Goal: Contribute content: Contribute content

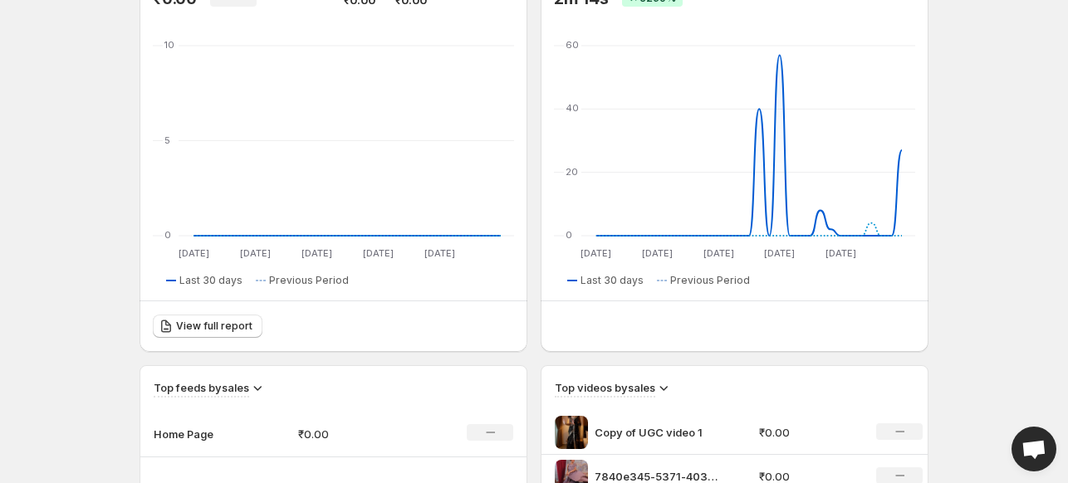
scroll to position [443, 0]
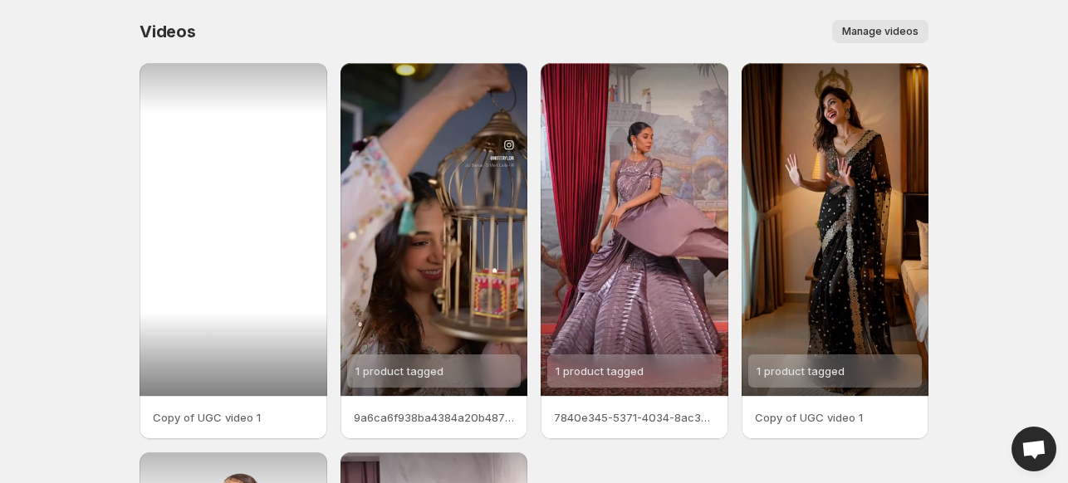
click at [208, 228] on div at bounding box center [234, 229] width 188 height 333
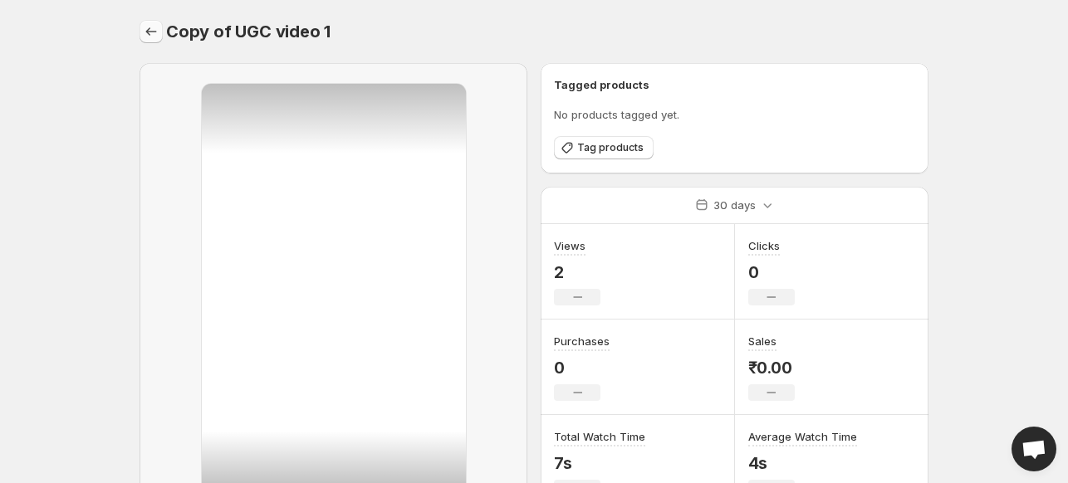
click at [153, 25] on icon "Settings" at bounding box center [151, 31] width 17 height 17
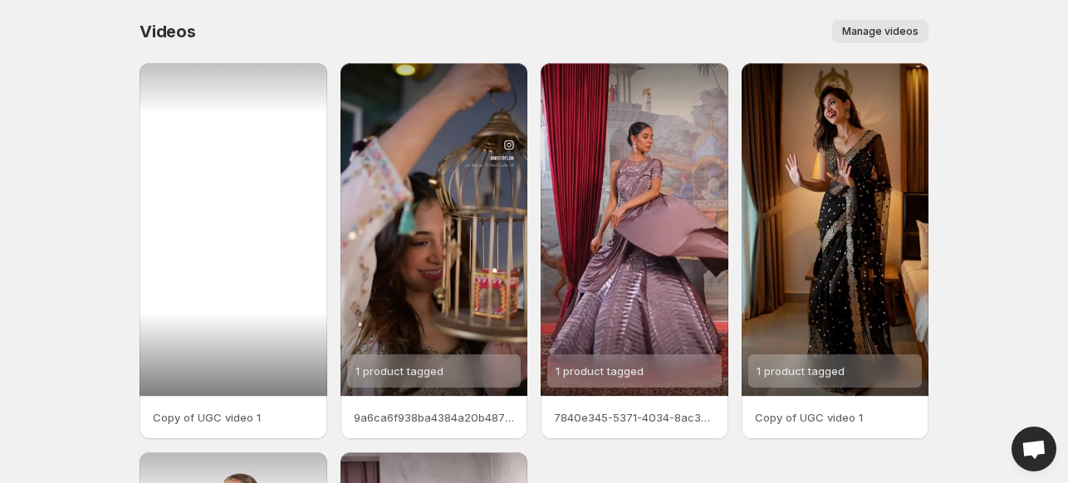
scroll to position [421, 0]
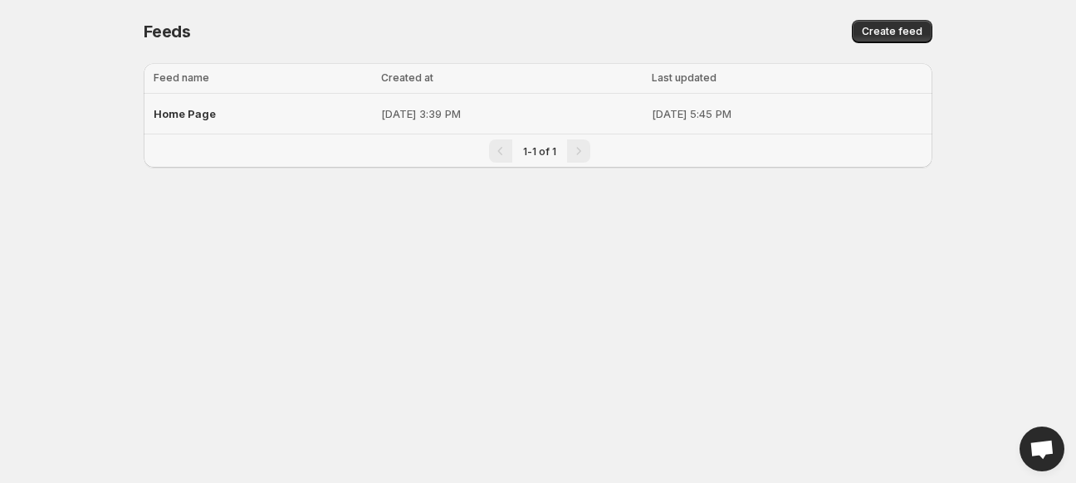
click at [188, 117] on span "Home Page" at bounding box center [185, 113] width 62 height 13
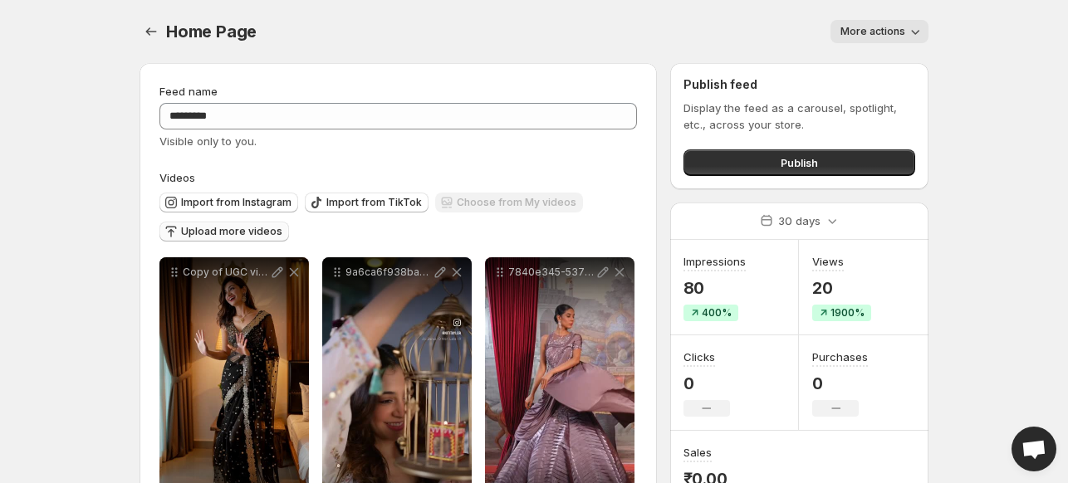
click at [215, 229] on span "Upload more videos" at bounding box center [231, 231] width 101 height 13
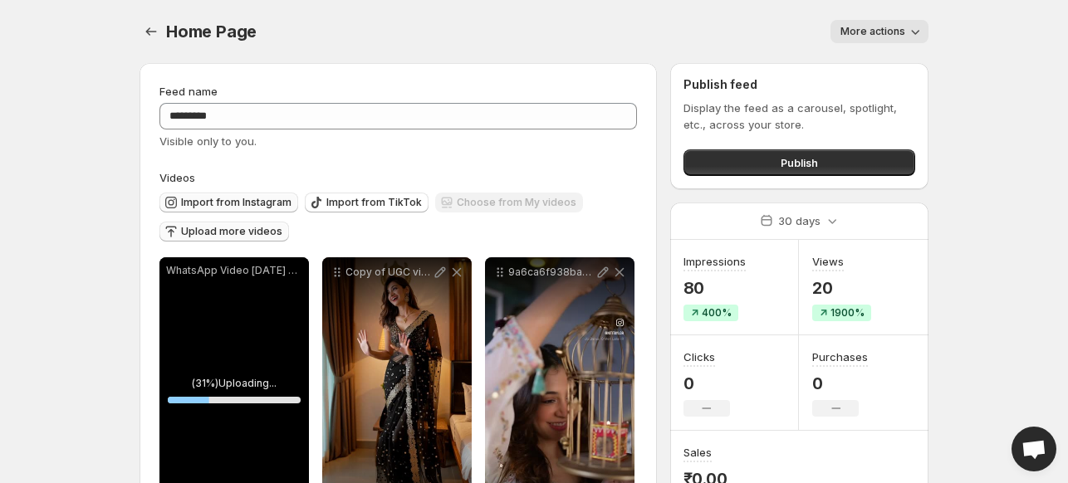
click at [236, 203] on span "Import from Instagram" at bounding box center [236, 202] width 110 height 13
click at [241, 237] on span "Upload more videos" at bounding box center [231, 231] width 101 height 13
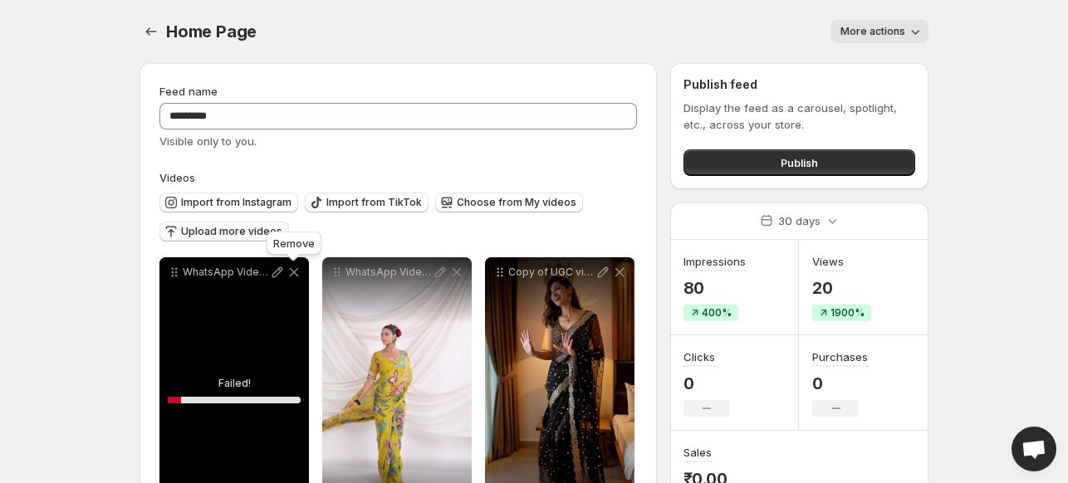
click at [292, 275] on icon at bounding box center [294, 272] width 17 height 17
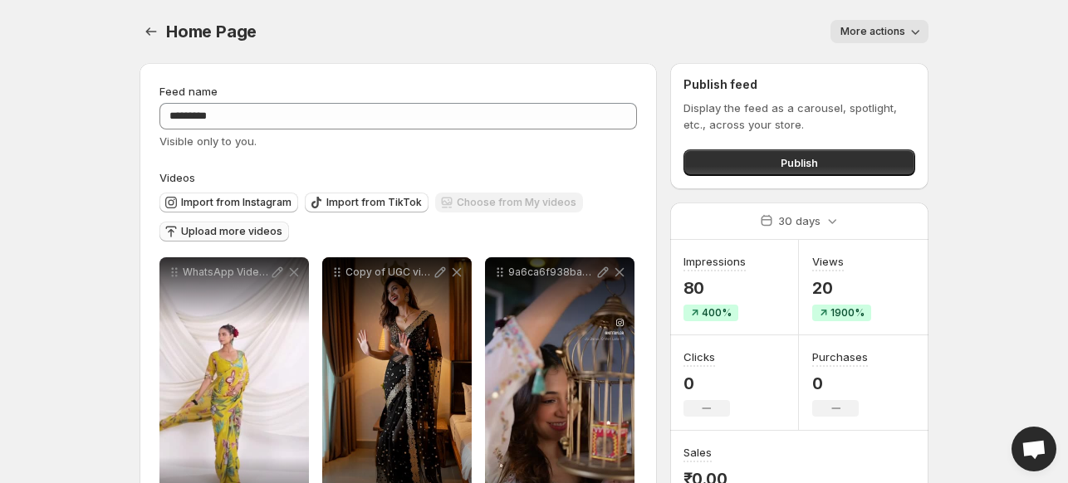
click at [236, 228] on span "Upload more videos" at bounding box center [231, 231] width 101 height 13
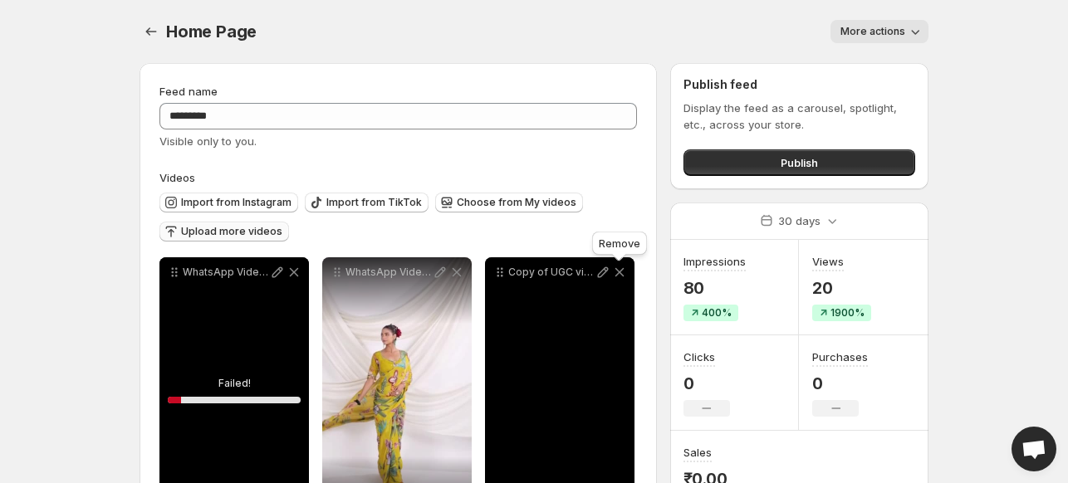
click at [616, 275] on icon at bounding box center [619, 272] width 9 height 9
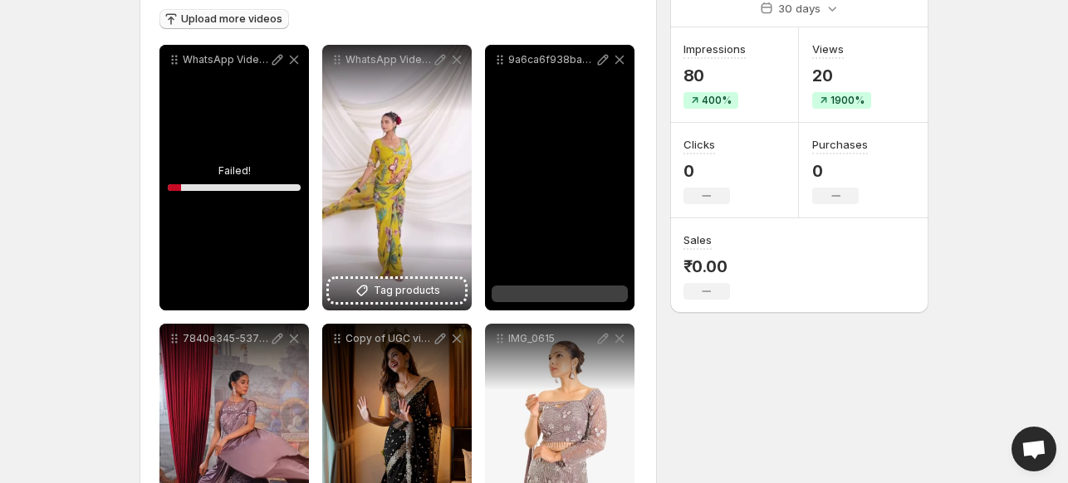
scroll to position [221, 0]
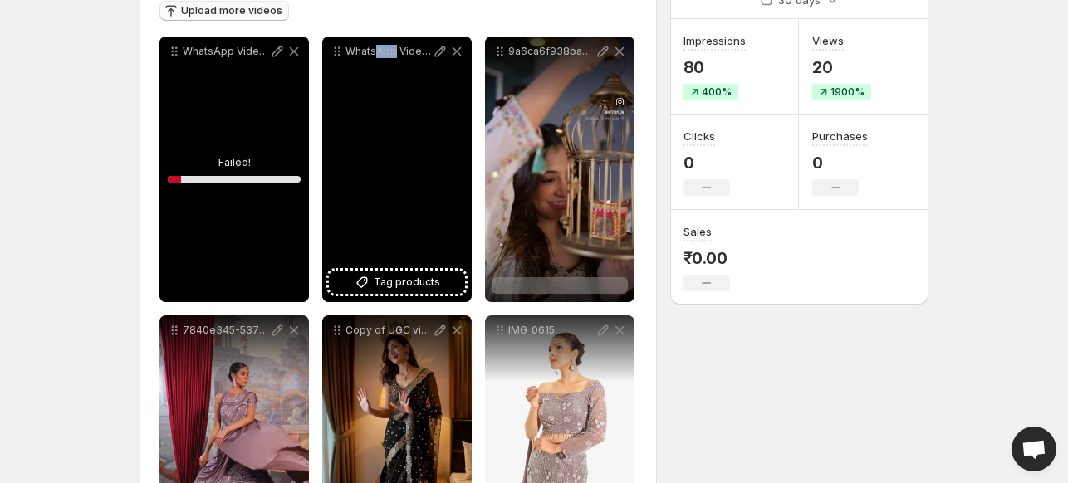
drag, startPoint x: 375, startPoint y: 135, endPoint x: 393, endPoint y: 257, distance: 124.1
click at [393, 257] on div "WhatsApp Video [DATE] at 202049" at bounding box center [396, 170] width 149 height 266
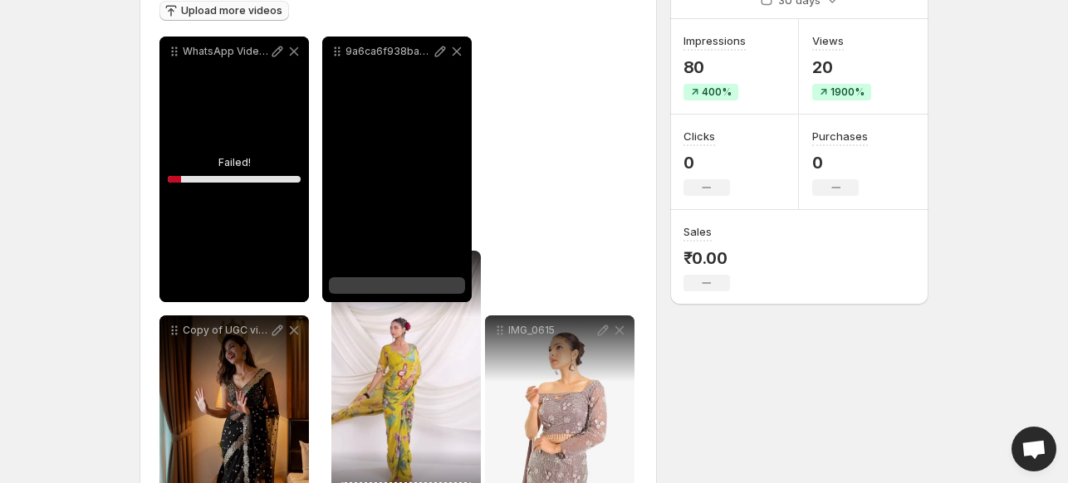
drag, startPoint x: 335, startPoint y: 52, endPoint x: 345, endPoint y: 267, distance: 214.4
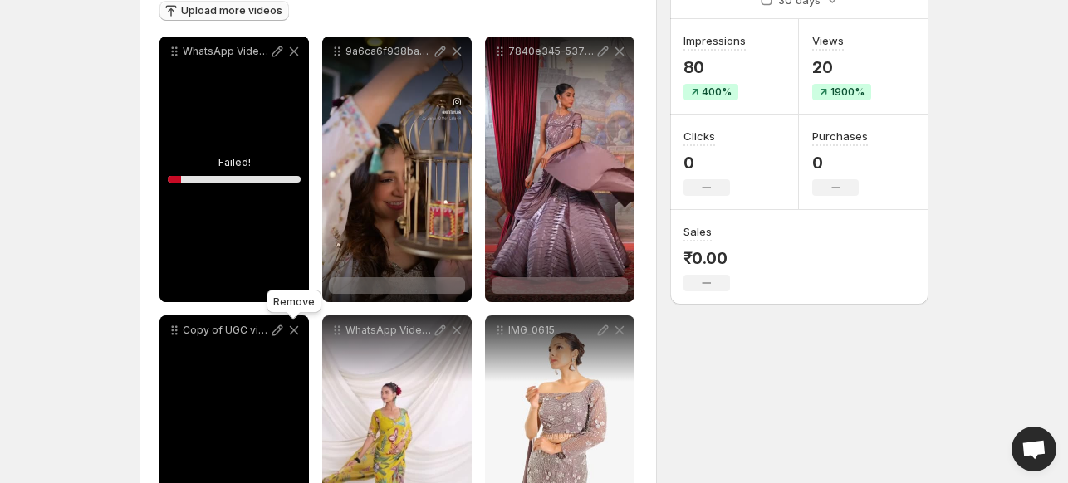
click at [293, 330] on icon at bounding box center [294, 330] width 17 height 17
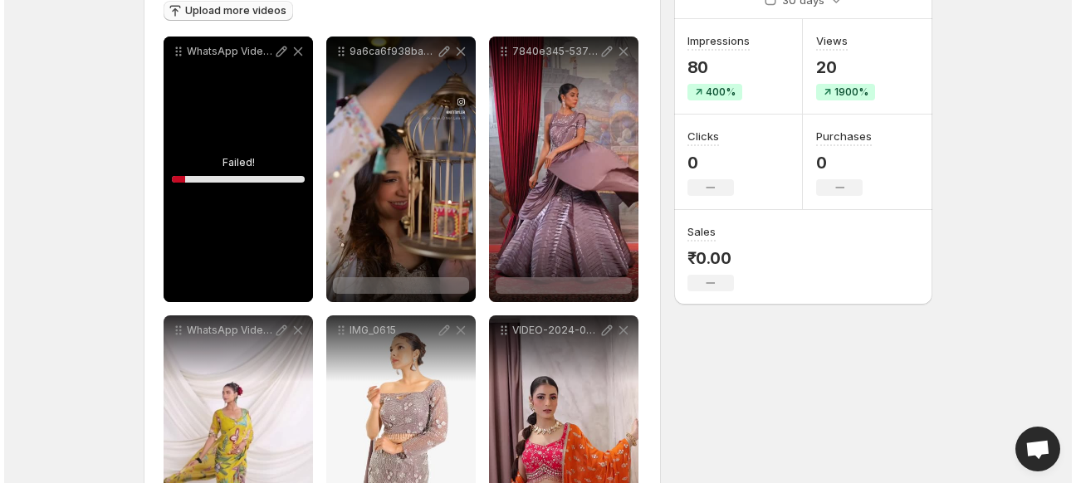
scroll to position [0, 0]
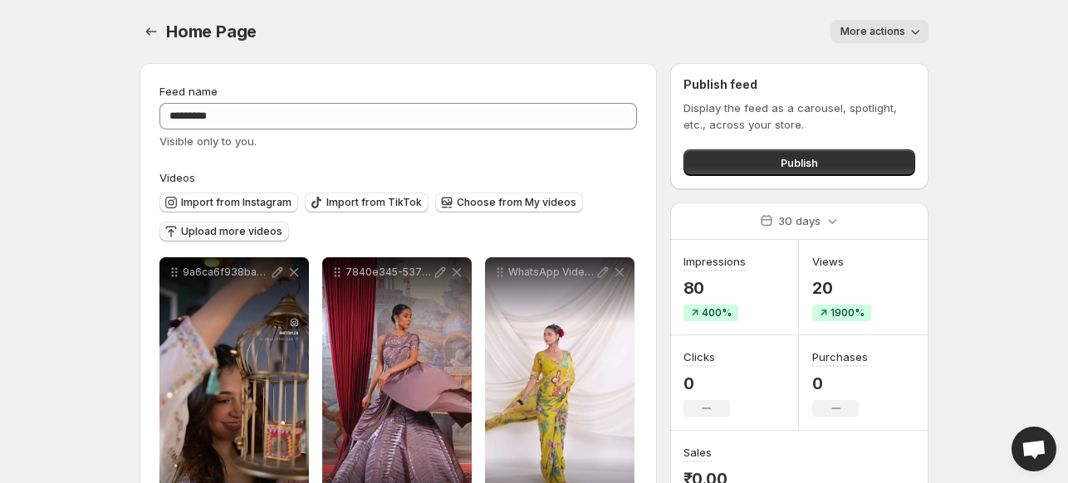
click at [184, 234] on span "Upload more videos" at bounding box center [231, 231] width 101 height 13
